Goal: Task Accomplishment & Management: Manage account settings

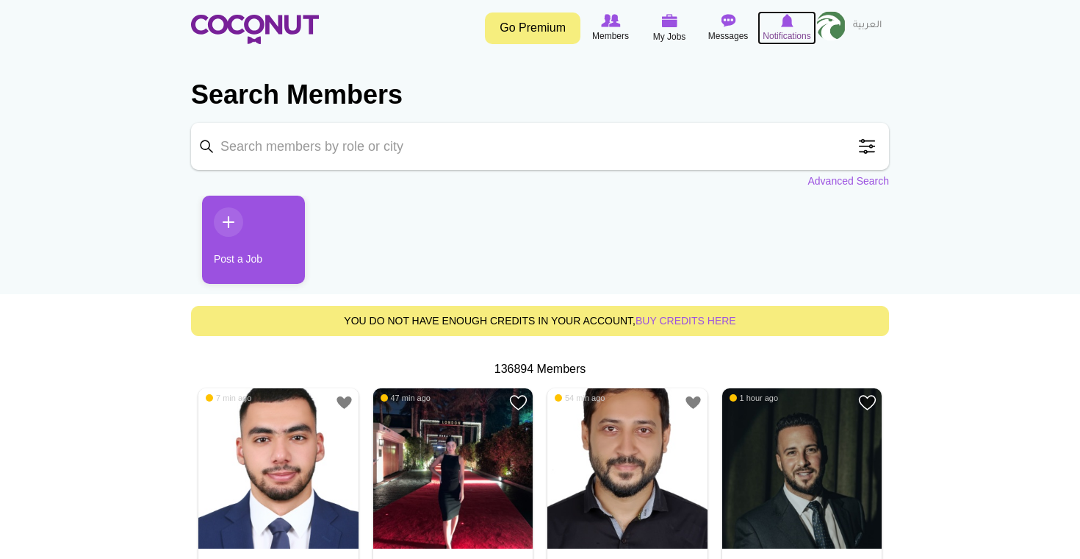
click at [784, 19] on img at bounding box center [787, 20] width 12 height 13
click at [675, 30] on span "My Jobs" at bounding box center [669, 36] width 33 height 15
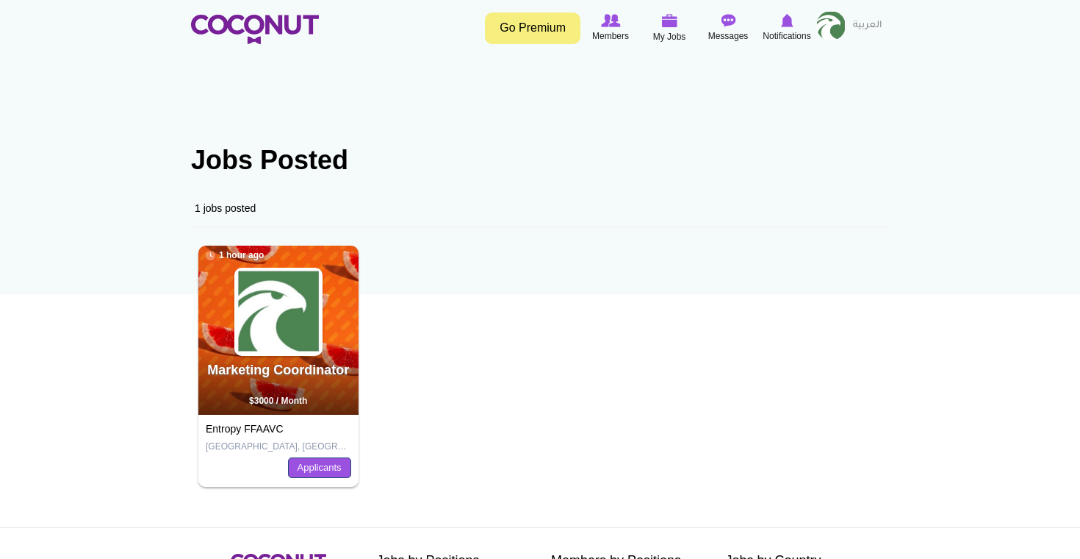
click at [337, 464] on link "Applicants" at bounding box center [319, 467] width 63 height 21
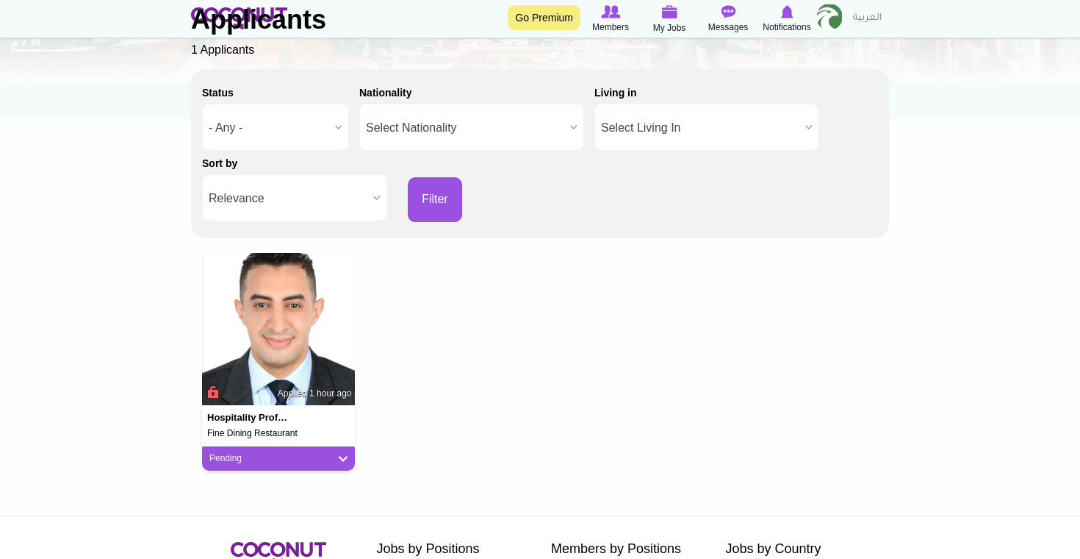
scroll to position [178, 0]
